Goal: Check status: Check status

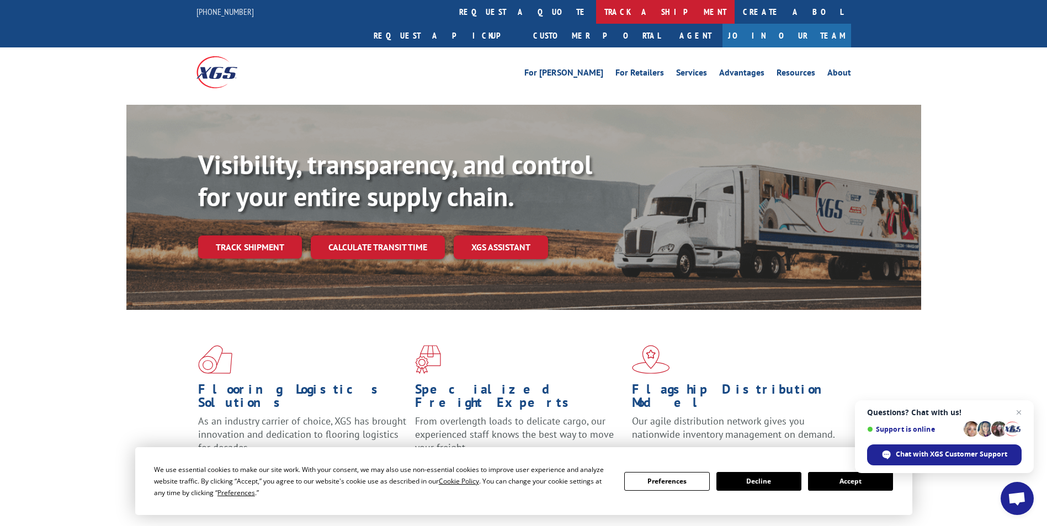
click at [596, 8] on link "track a shipment" at bounding box center [665, 12] width 139 height 24
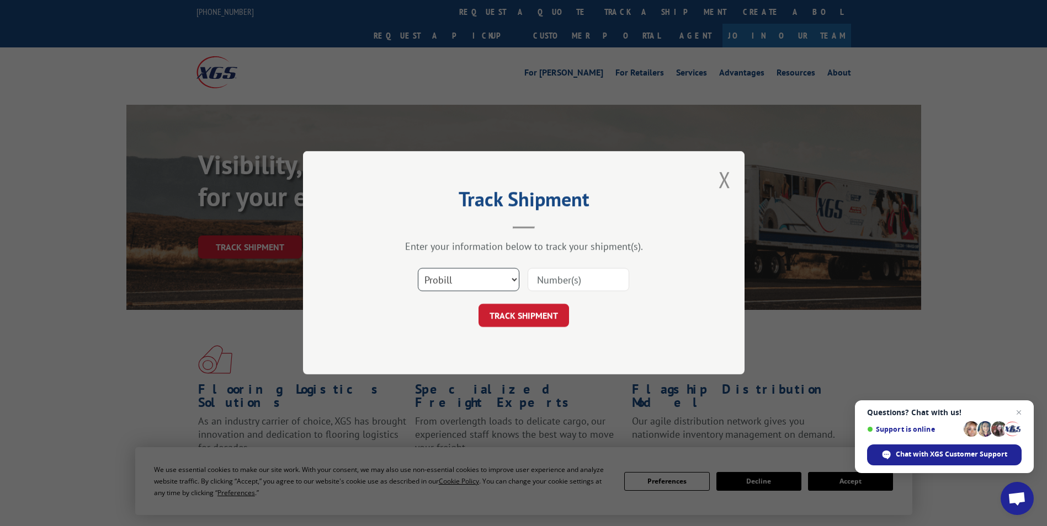
click at [509, 281] on select "Select category... Probill BOL PO" at bounding box center [469, 280] width 102 height 23
select select "bol"
click at [418, 269] on select "Select category... Probill BOL PO" at bounding box center [469, 280] width 102 height 23
click at [568, 279] on input at bounding box center [579, 280] width 102 height 23
paste input "927429"
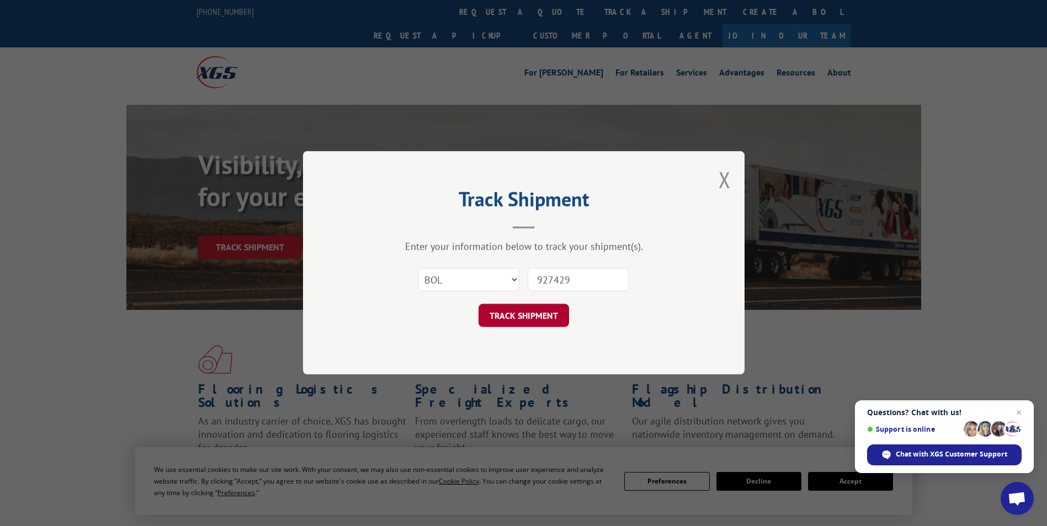
type input "927429"
click at [548, 318] on button "TRACK SHIPMENT" at bounding box center [523, 316] width 90 height 23
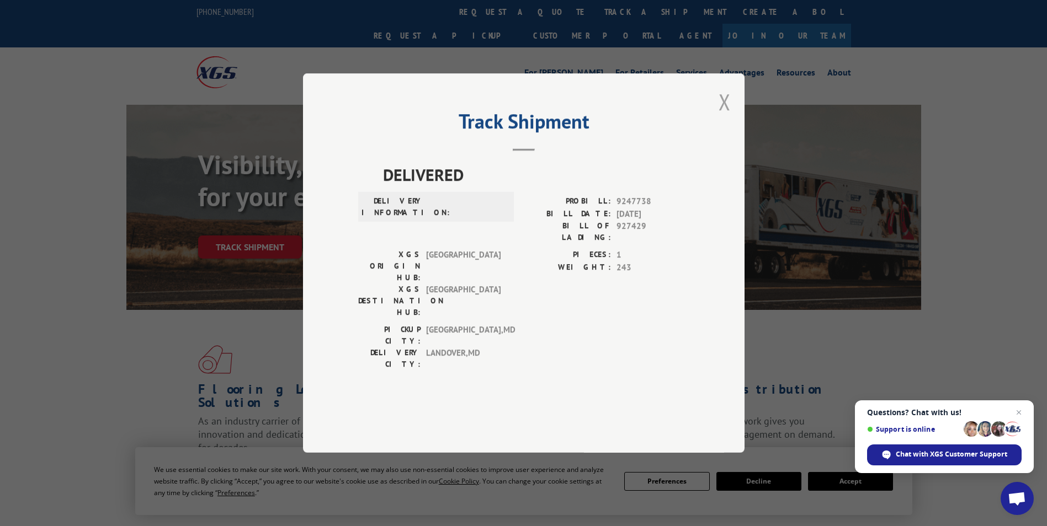
click at [725, 116] on button "Close modal" at bounding box center [724, 101] width 12 height 29
